Goal: Find specific page/section: Find specific page/section

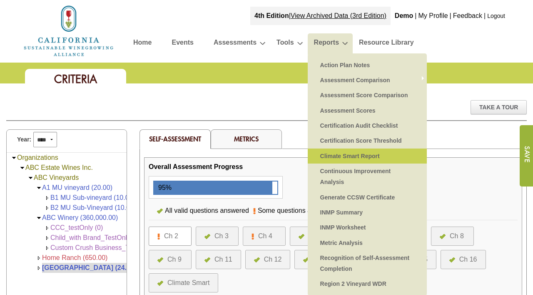
click at [323, 159] on link "Climate Smart Report" at bounding box center [367, 155] width 102 height 15
